Goal: Find contact information: Find contact information

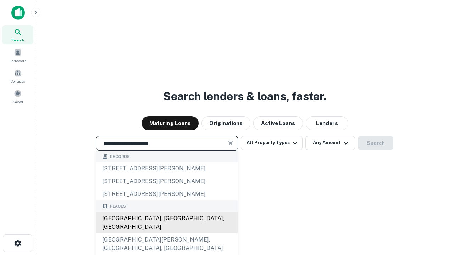
click at [167, 234] on div "[GEOGRAPHIC_DATA], [GEOGRAPHIC_DATA], [GEOGRAPHIC_DATA]" at bounding box center [166, 222] width 141 height 21
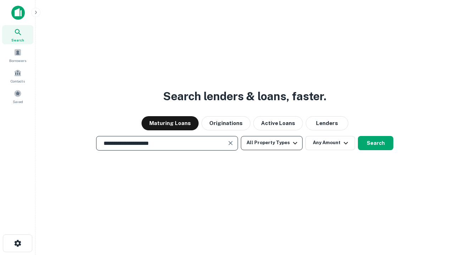
type input "**********"
click at [272, 143] on button "All Property Types" at bounding box center [272, 143] width 62 height 14
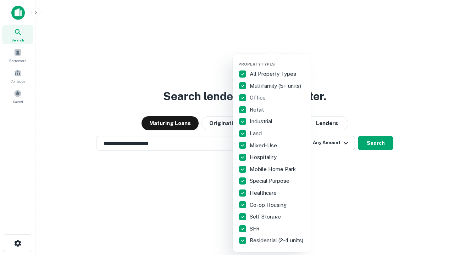
click at [277, 60] on button "button" at bounding box center [277, 60] width 78 height 0
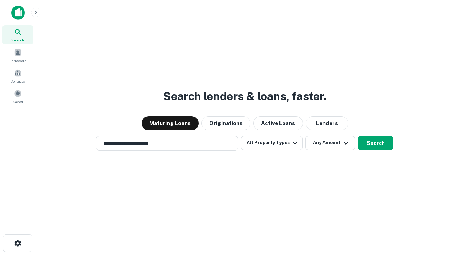
scroll to position [4, 85]
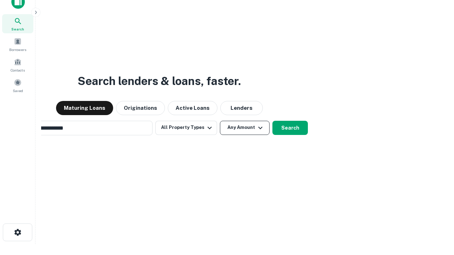
click at [220, 121] on button "Any Amount" at bounding box center [245, 128] width 50 height 14
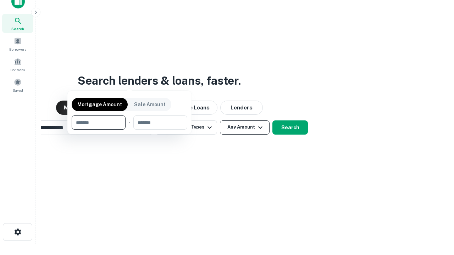
scroll to position [51, 201]
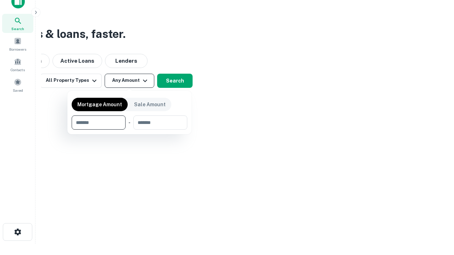
type input "*******"
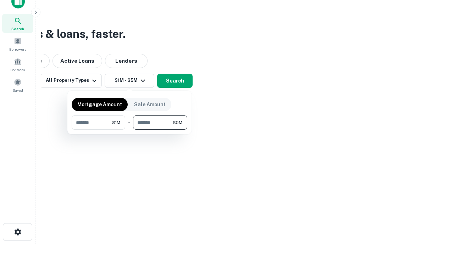
type input "*******"
click at [129, 130] on button "button" at bounding box center [130, 130] width 116 height 0
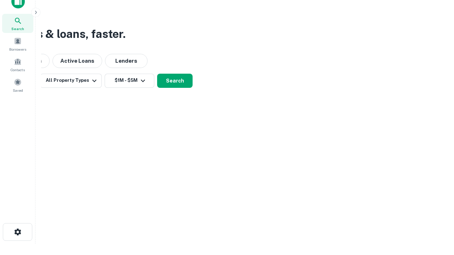
scroll to position [4, 131]
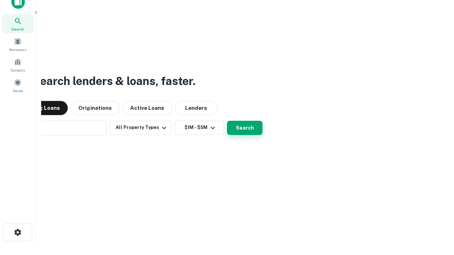
click at [227, 121] on button "Search" at bounding box center [244, 128] width 35 height 14
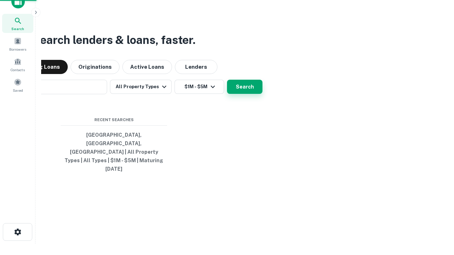
scroll to position [19, 201]
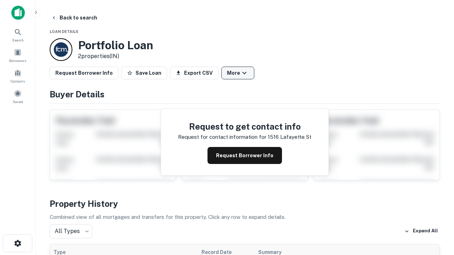
click at [238, 73] on button "More" at bounding box center [237, 73] width 33 height 13
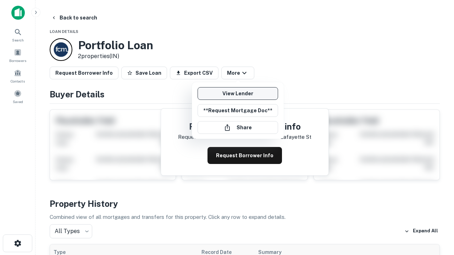
click at [238, 94] on link "View Lender" at bounding box center [238, 93] width 81 height 13
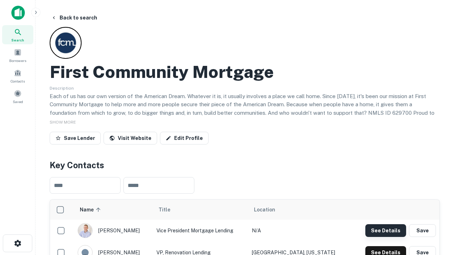
click at [386, 231] on button "See Details" at bounding box center [385, 231] width 41 height 13
click at [17, 244] on icon "button" at bounding box center [17, 243] width 9 height 9
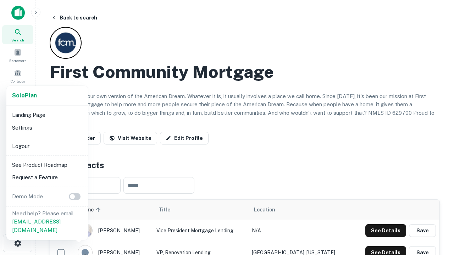
click at [47, 146] on li "Logout" at bounding box center [47, 146] width 76 height 13
